Goal: Communication & Community: Connect with others

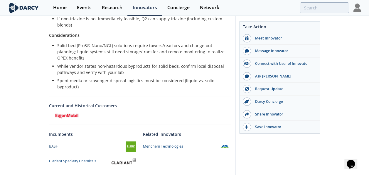
scroll to position [265, 0]
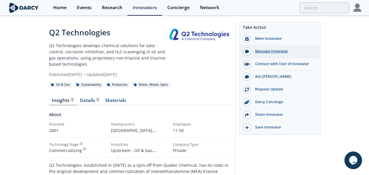
click at [280, 50] on div "Message Innovator" at bounding box center [284, 50] width 66 height 5
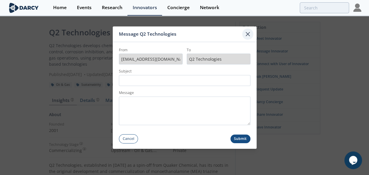
click at [249, 35] on icon at bounding box center [248, 34] width 4 height 4
